Goal: Register for event/course

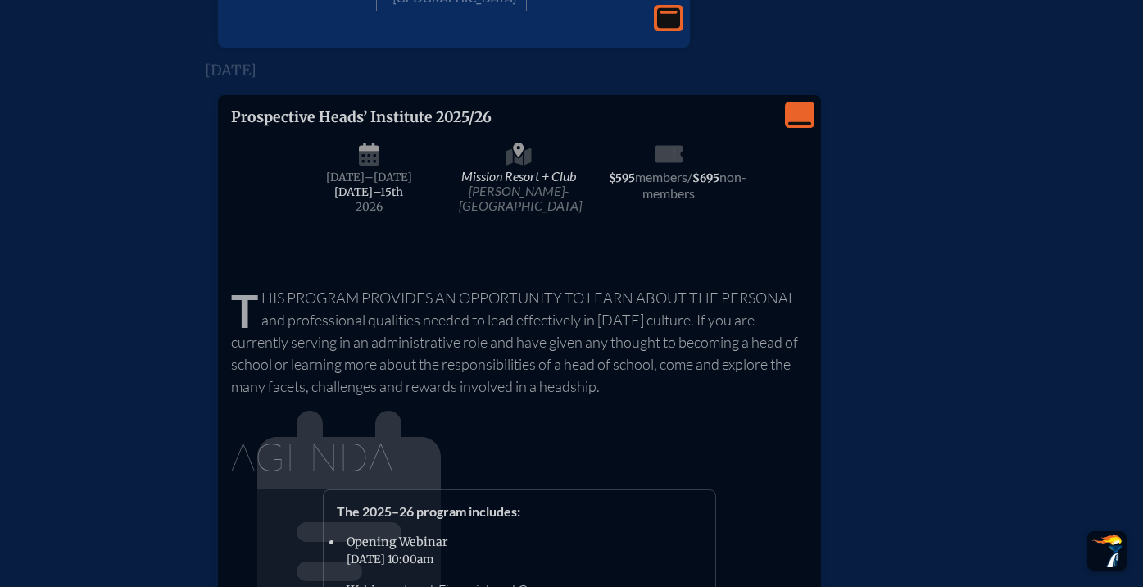
scroll to position [2324, 0]
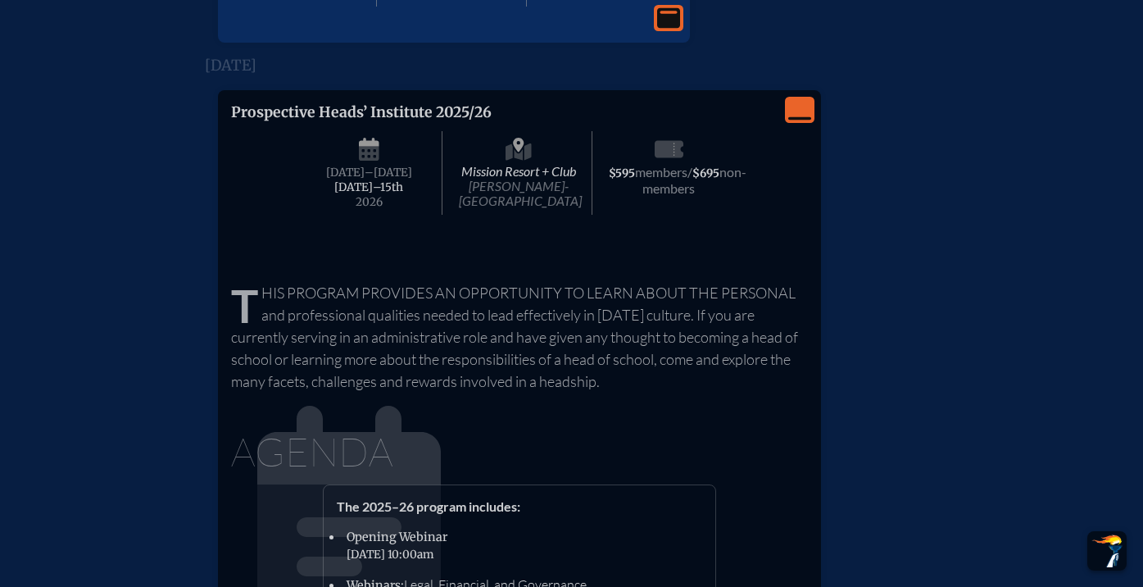
type input "[EMAIL_ADDRESS][DOMAIN_NAME]"
click at [790, 121] on icon "View Less" at bounding box center [799, 109] width 23 height 23
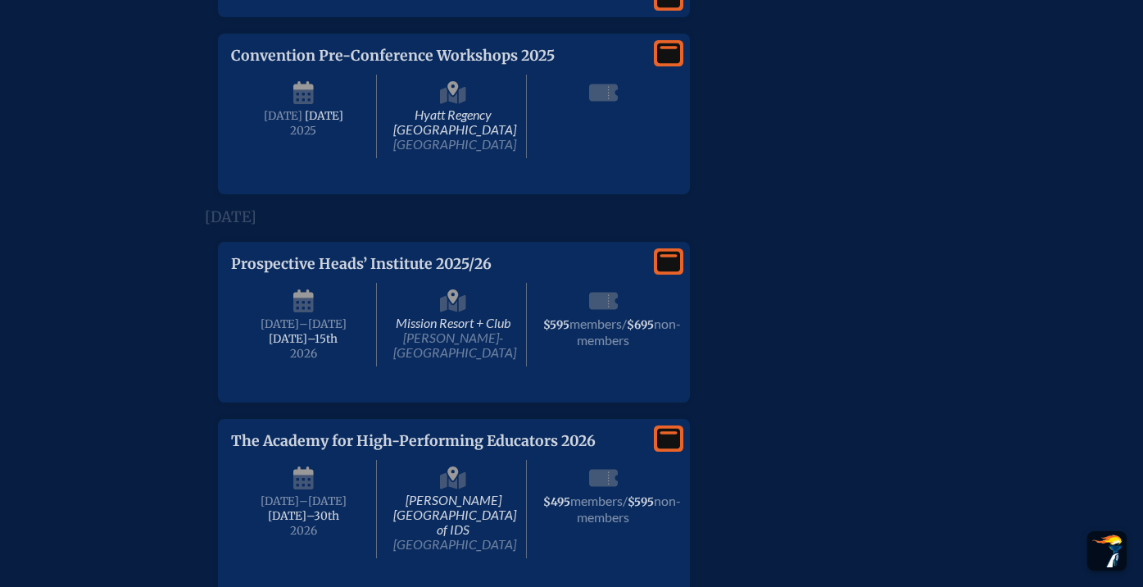
scroll to position [2173, 0]
click at [667, 272] on icon "View More" at bounding box center [668, 260] width 23 height 23
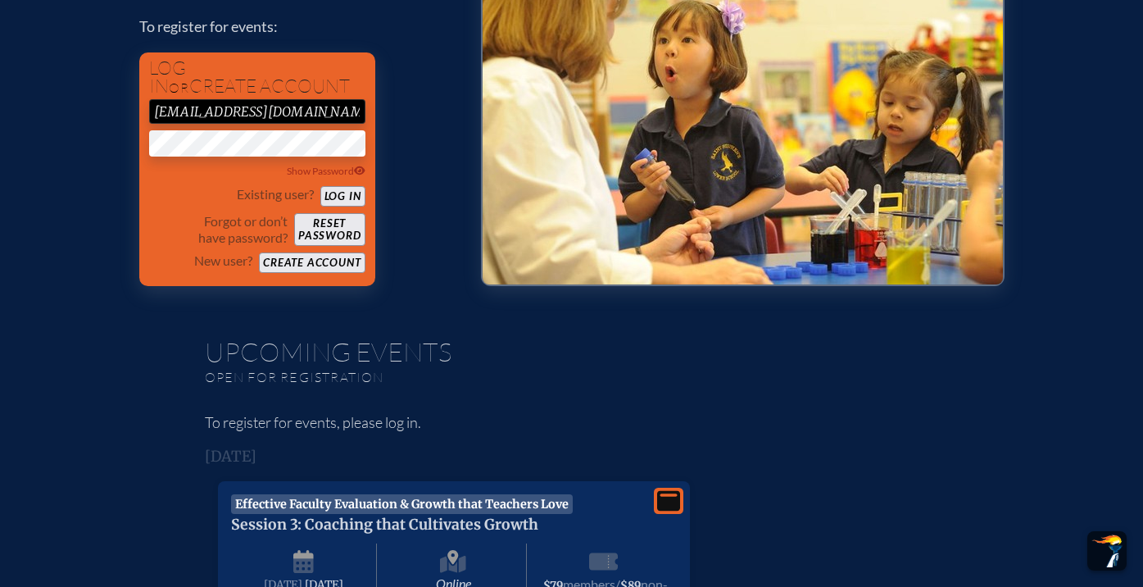
scroll to position [0, 0]
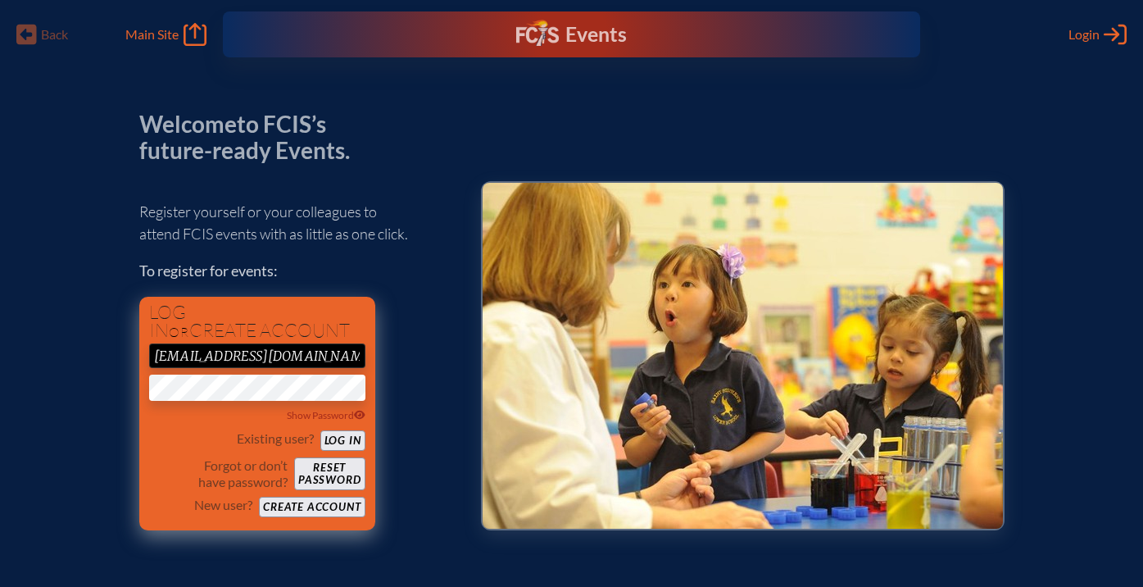
click at [336, 432] on button "Log in" at bounding box center [342, 440] width 45 height 20
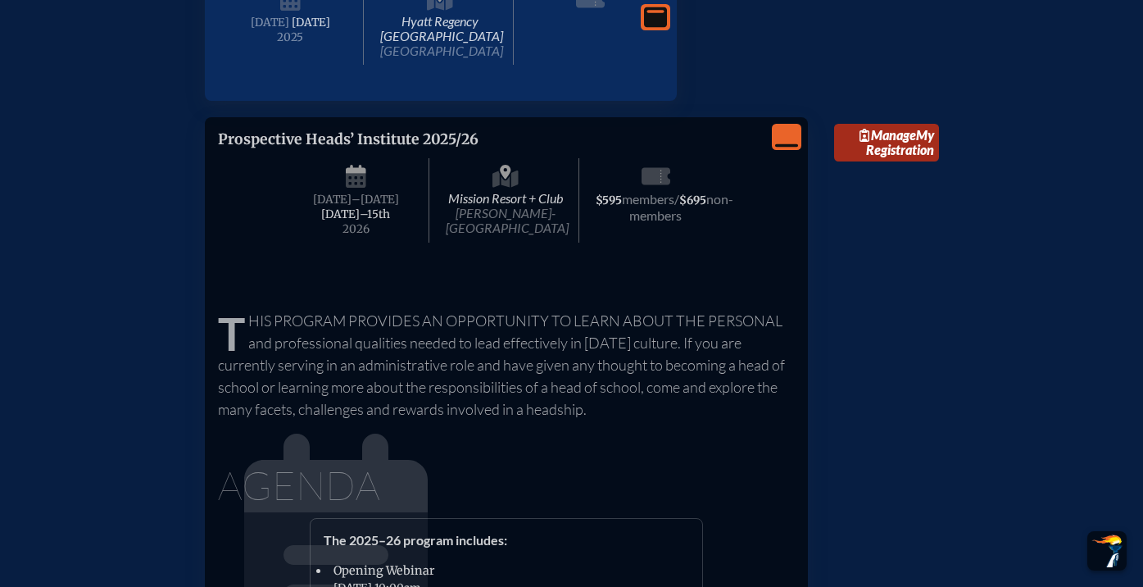
scroll to position [2182, 0]
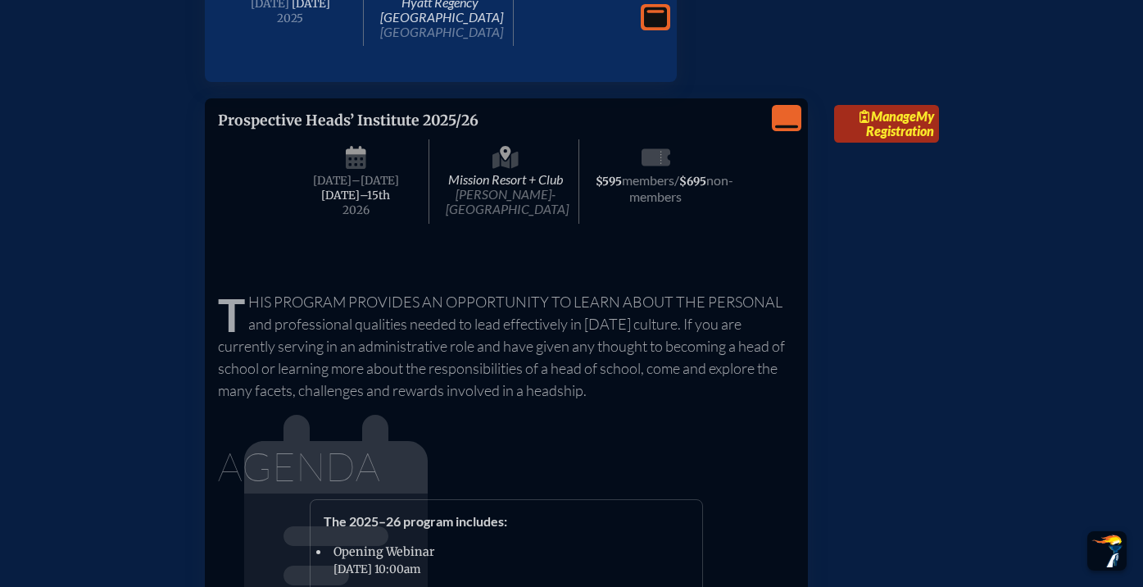
click at [882, 124] on span "Manage" at bounding box center [888, 116] width 57 height 16
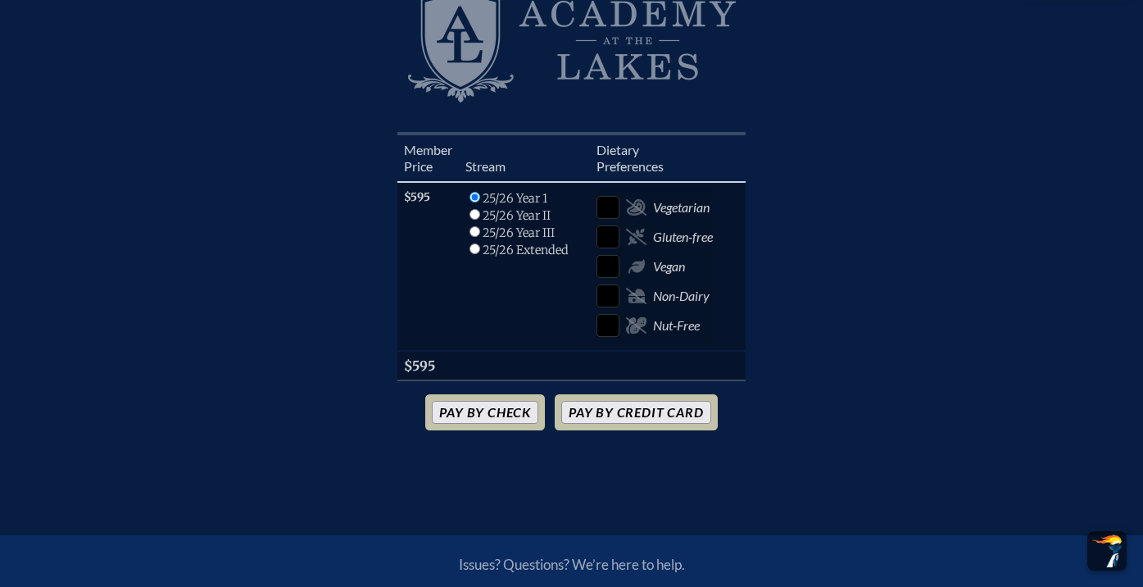
scroll to position [488, 0]
click at [582, 399] on button "Pay by Credit Card" at bounding box center [635, 410] width 149 height 23
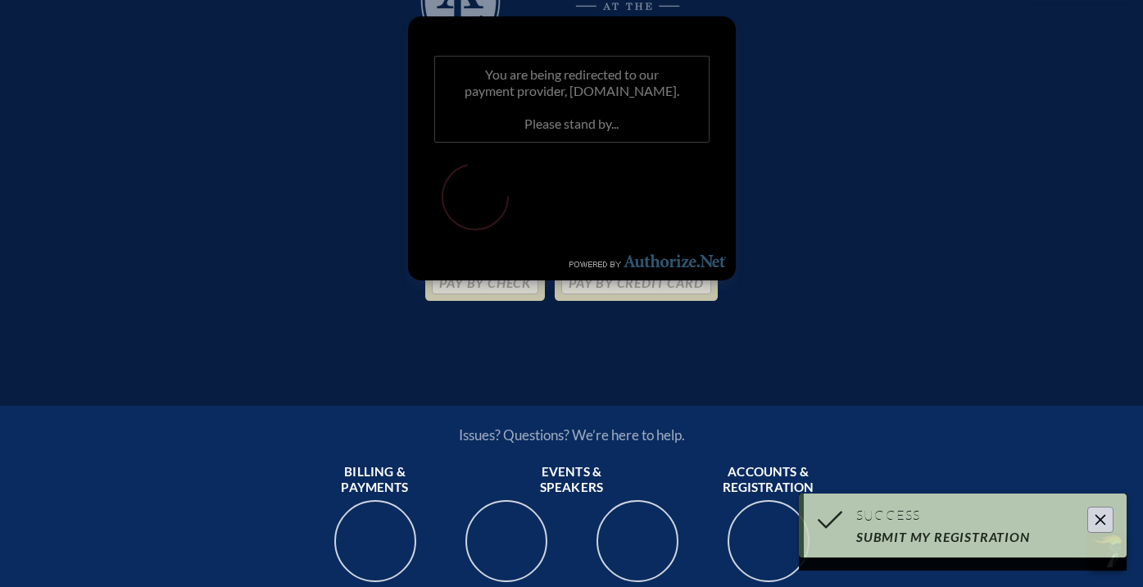
scroll to position [542, 0]
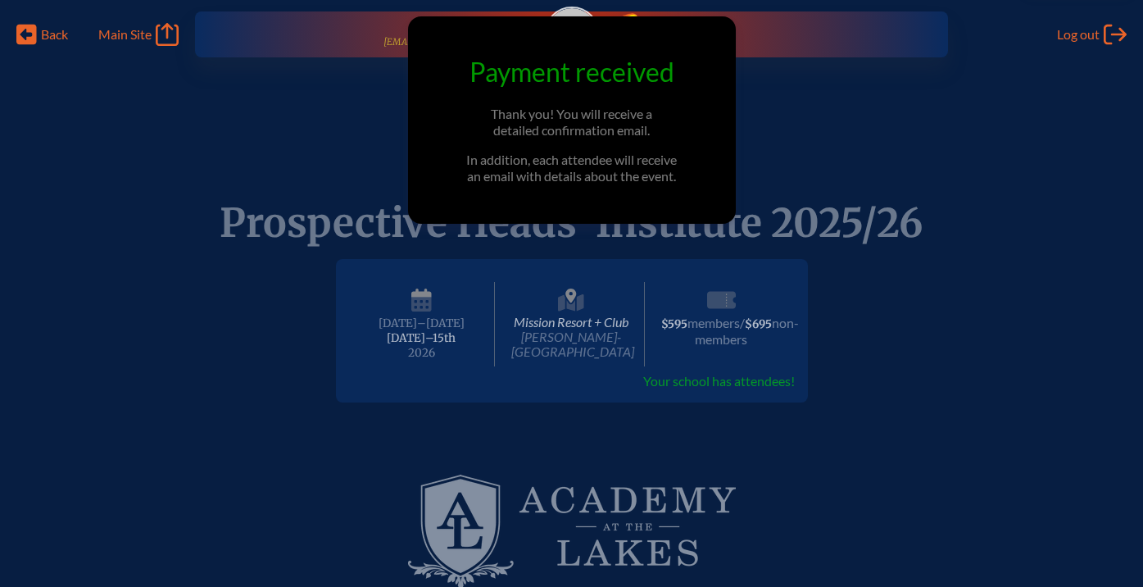
click at [189, 336] on div "Prospective Heads’ Institute 2025/26 Mission Resort + Club [PERSON_NAME]-[GEOGR…" at bounding box center [571, 324] width 1091 height 157
